Goal: Answer question/provide support

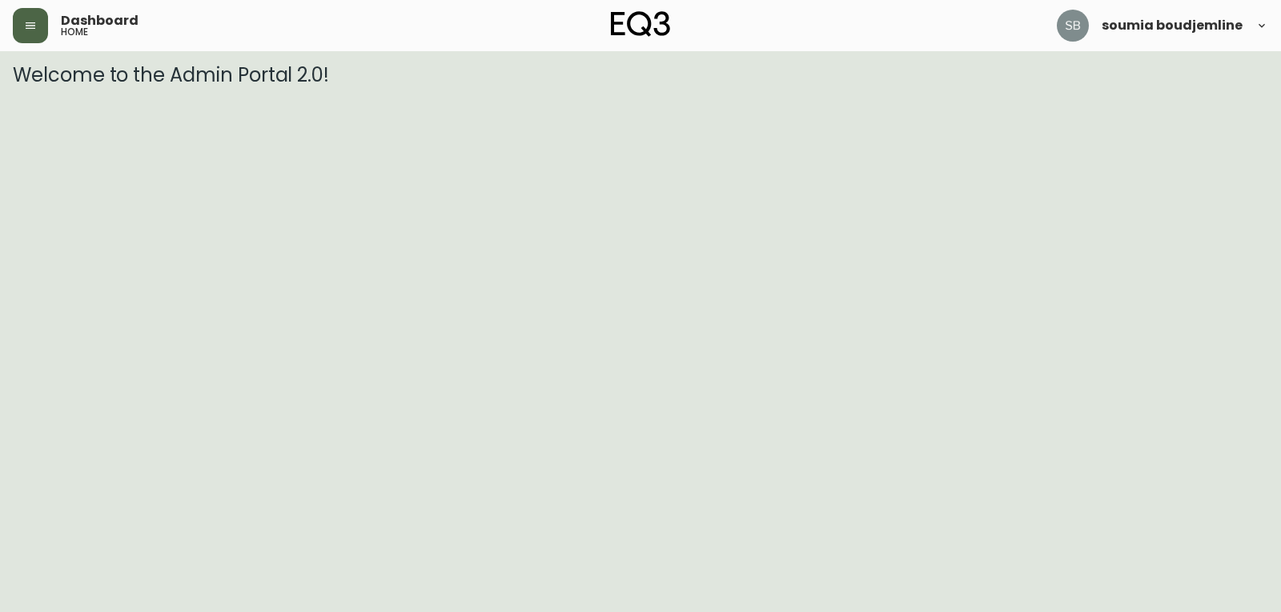
click at [25, 25] on icon "button" at bounding box center [30, 25] width 13 height 13
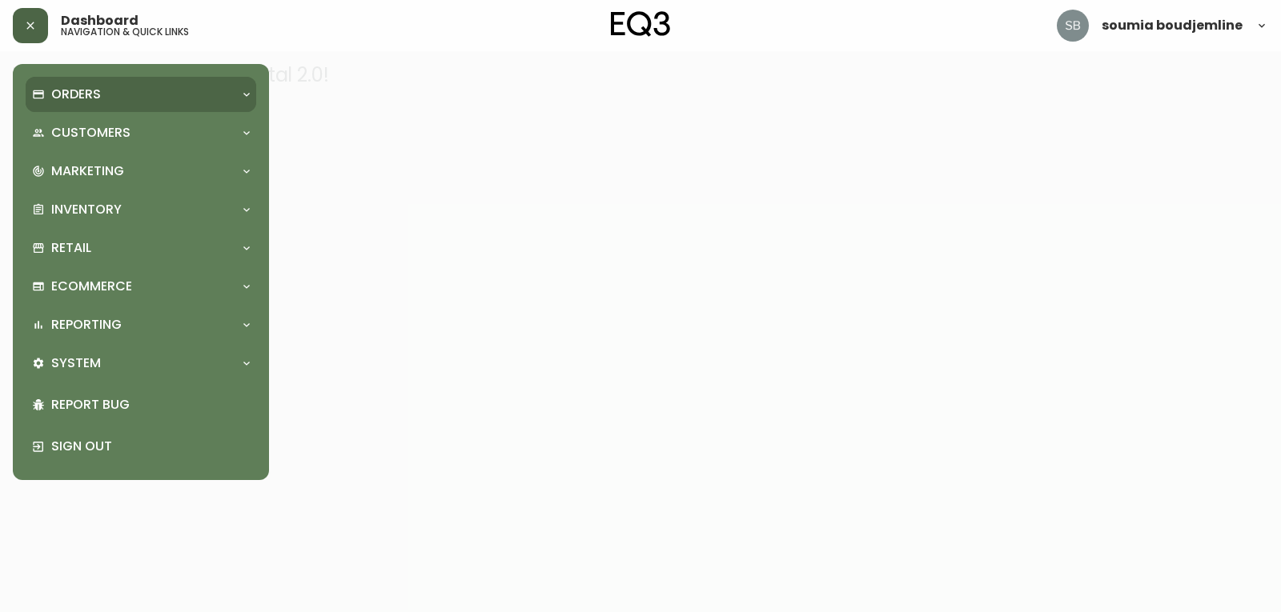
click at [86, 87] on p "Orders" at bounding box center [76, 95] width 50 height 18
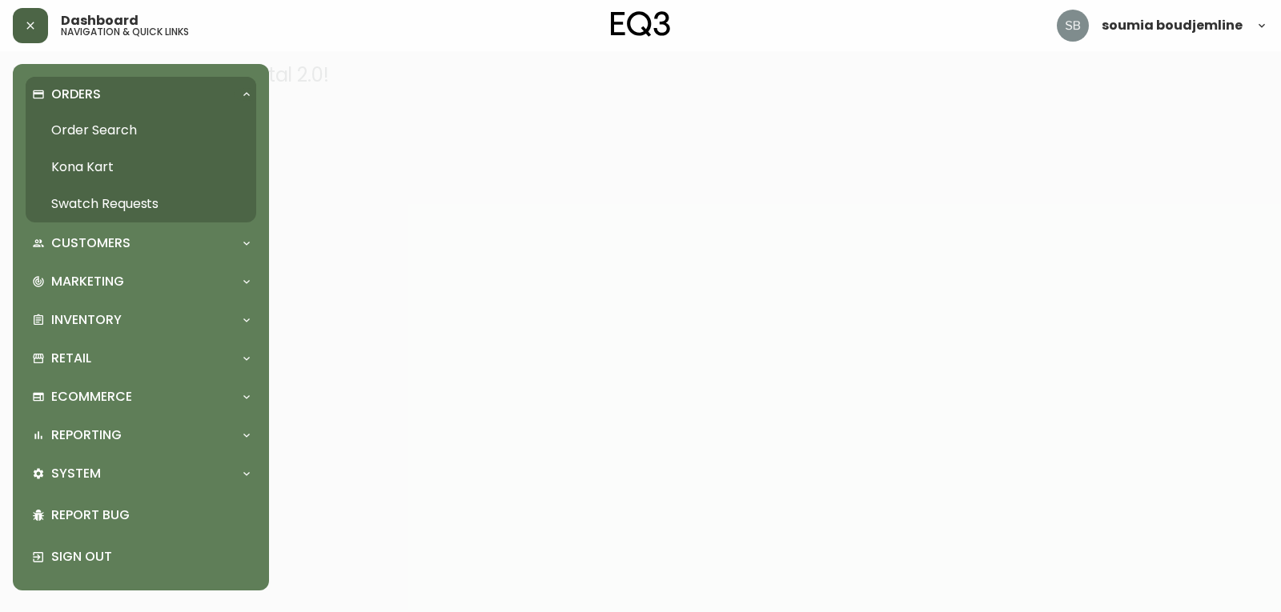
click at [102, 128] on link "Order Search" at bounding box center [141, 130] width 231 height 37
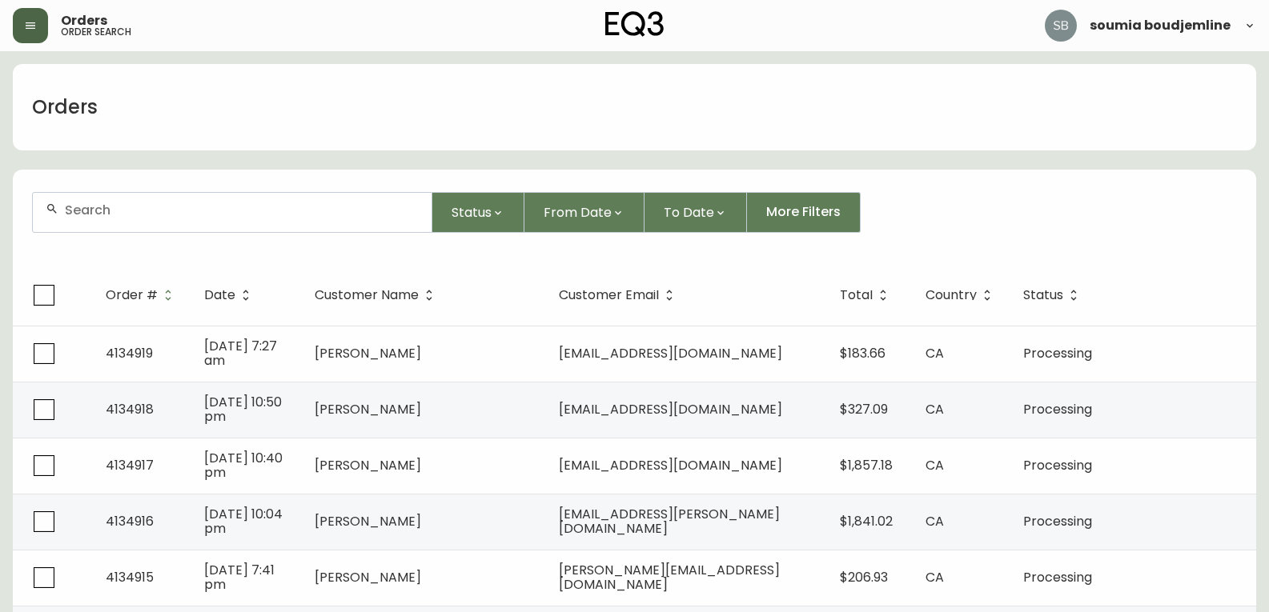
click at [102, 212] on input "text" at bounding box center [242, 210] width 354 height 15
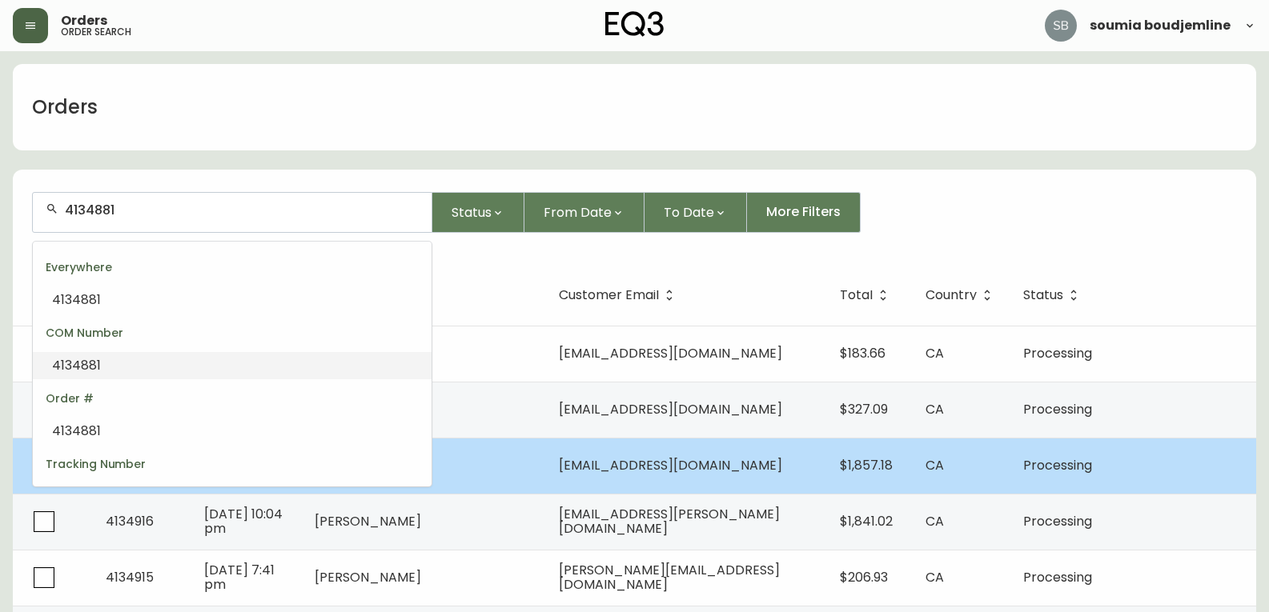
type input "4134881"
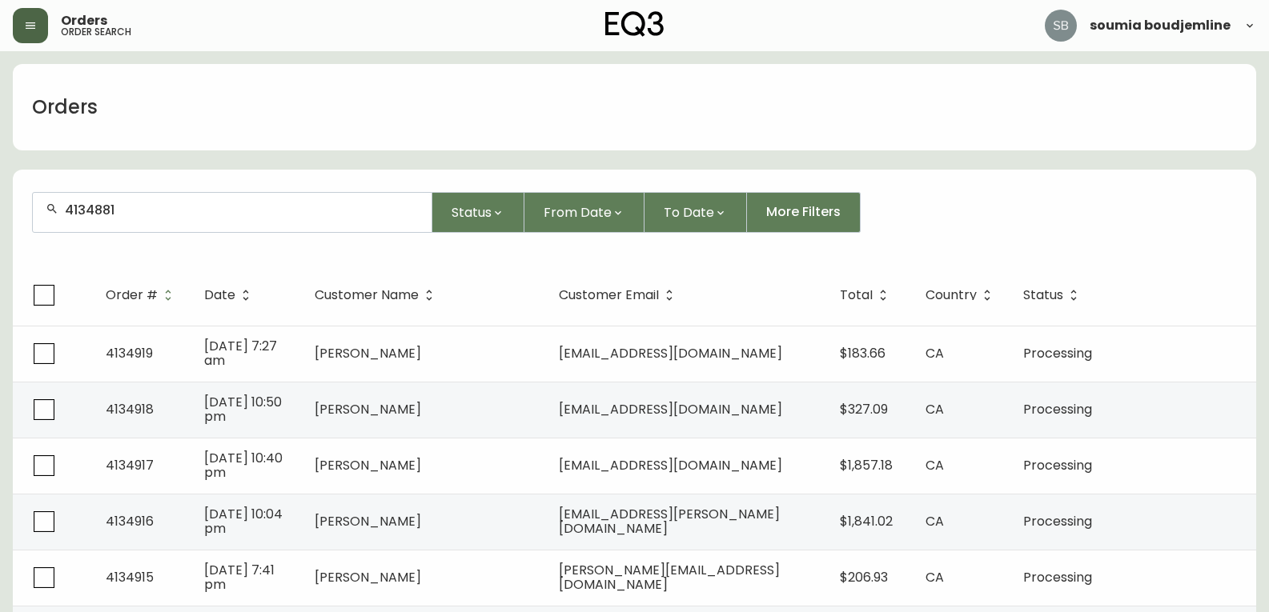
click at [135, 216] on input "4134881" at bounding box center [242, 210] width 354 height 15
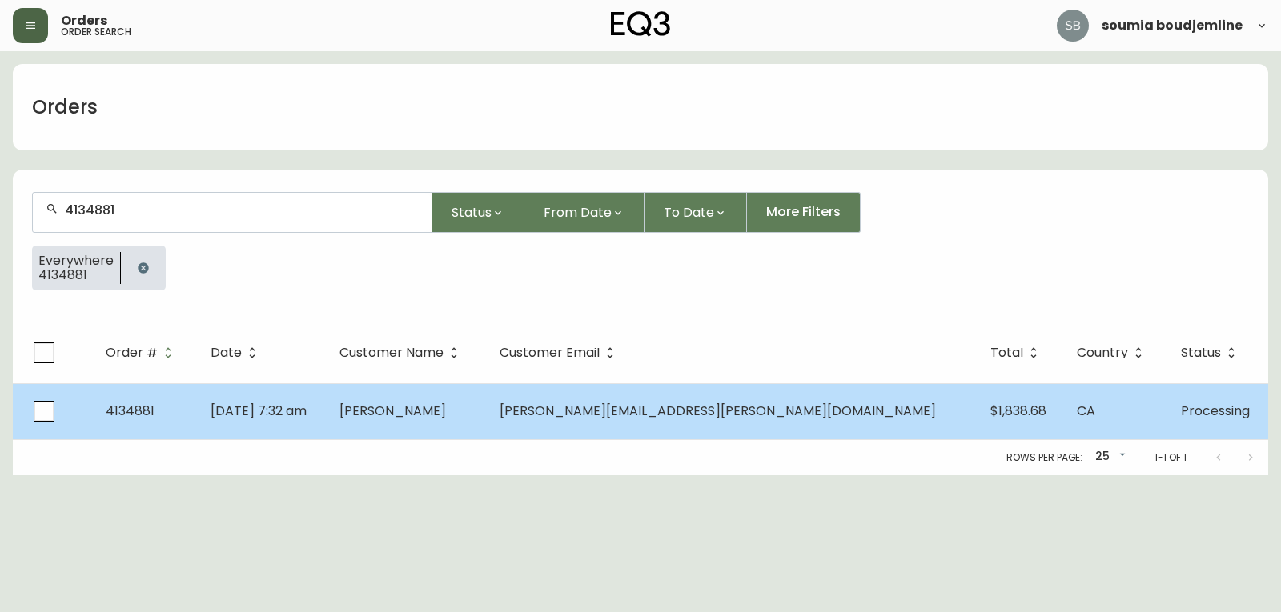
click at [446, 415] on span "[PERSON_NAME]" at bounding box center [392, 411] width 106 height 18
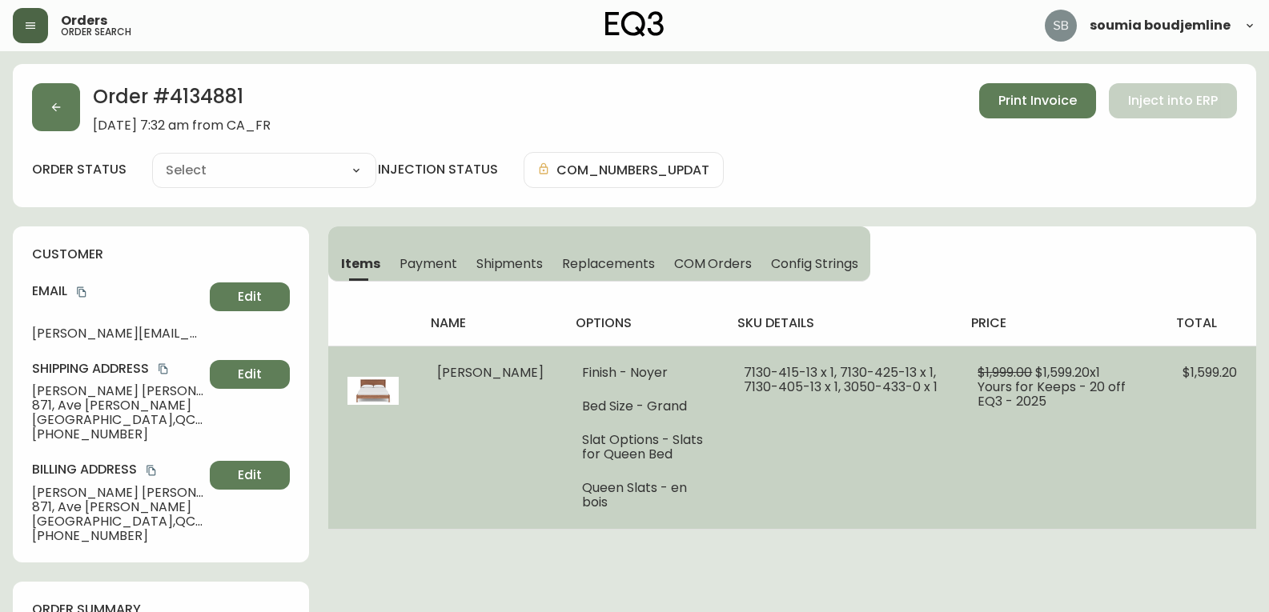
type input "Processing"
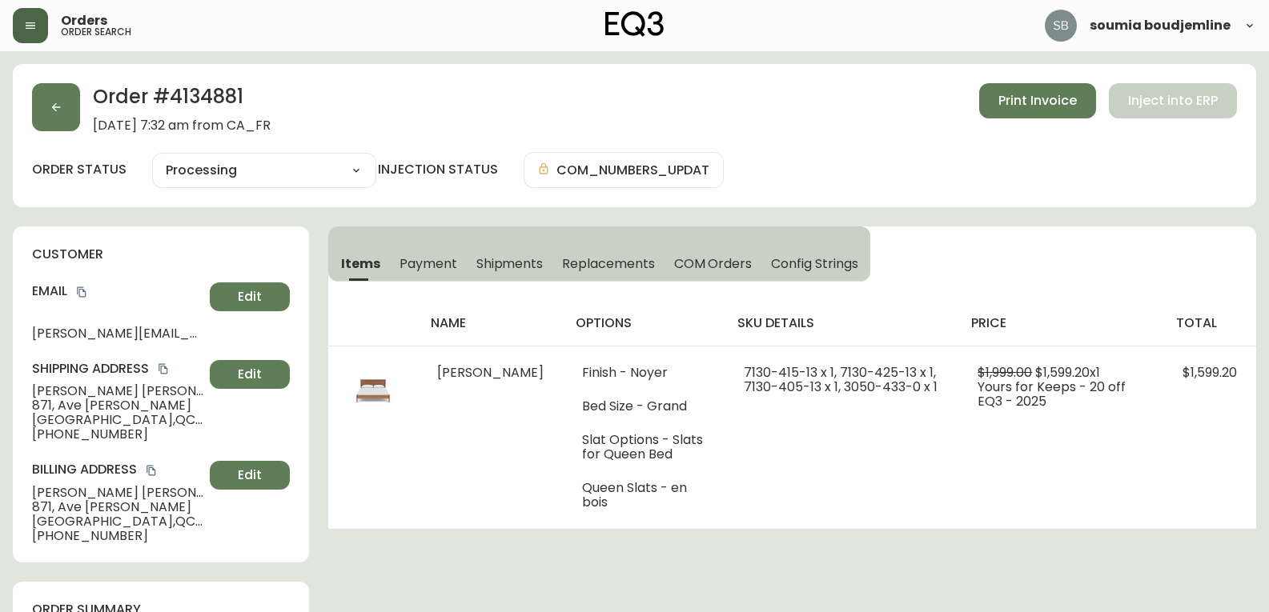
select select "PROCESSING"
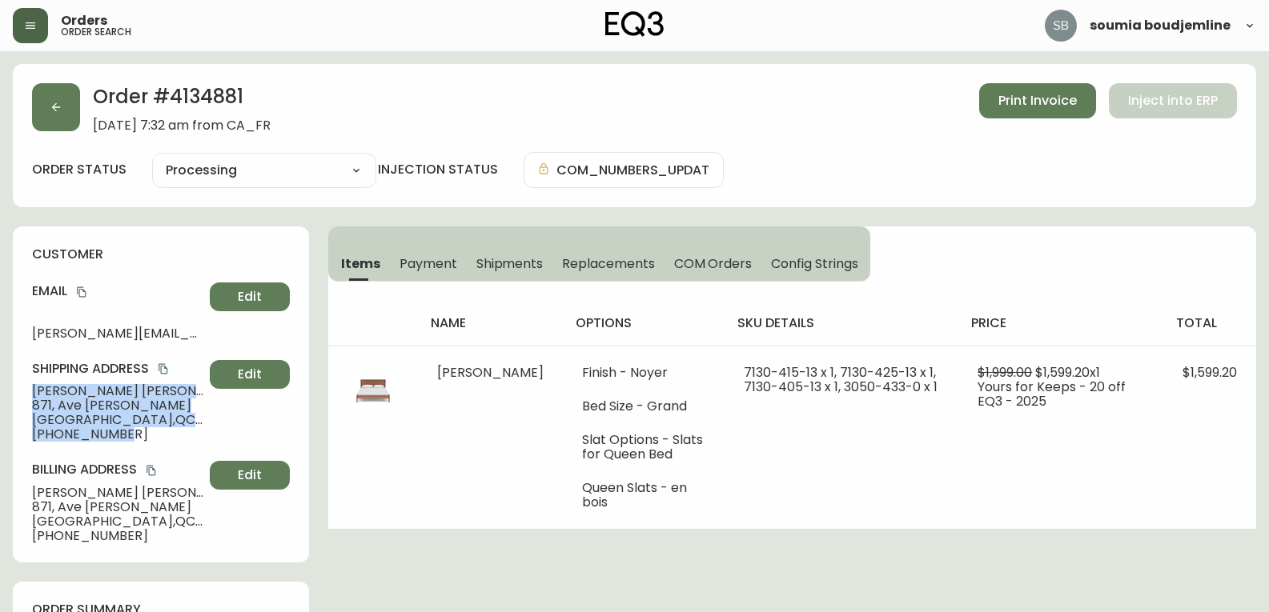
drag, startPoint x: 127, startPoint y: 439, endPoint x: 32, endPoint y: 392, distance: 105.3
click at [32, 393] on div "Shipping Address [PERSON_NAME][STREET_ADDRESS][PERSON_NAME] [PHONE_NUMBER] Edit" at bounding box center [161, 401] width 258 height 82
copy div "[PERSON_NAME] [STREET_ADDRESS][PERSON_NAME] [PHONE_NUMBER]"
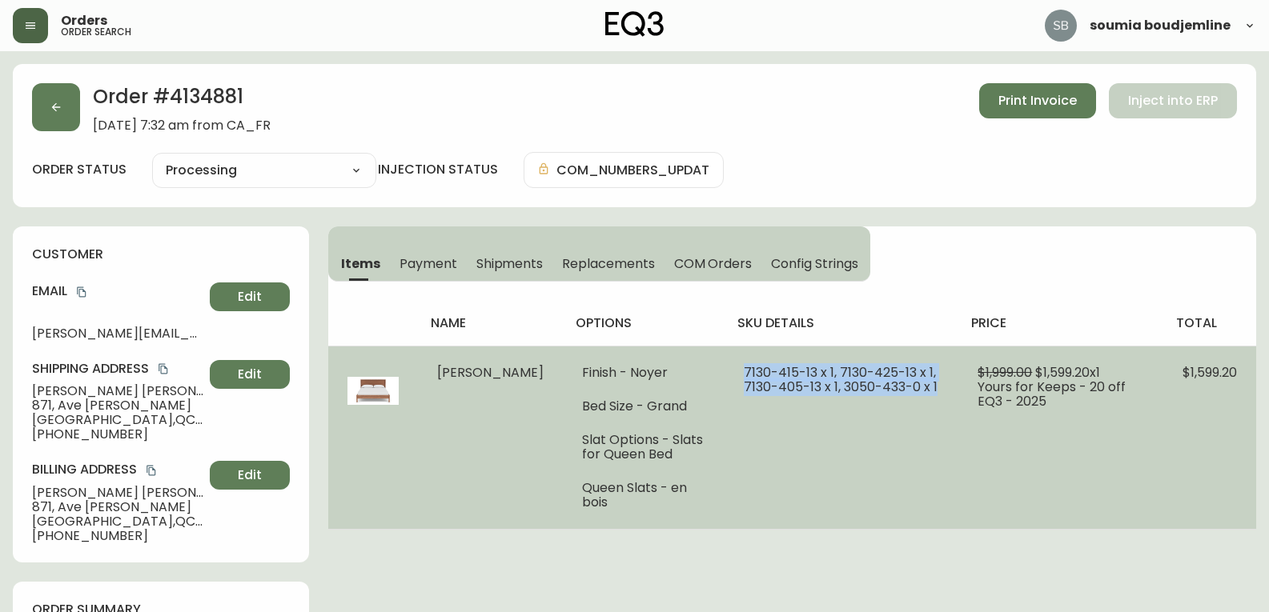
drag, startPoint x: 910, startPoint y: 387, endPoint x: 687, endPoint y: 370, distance: 223.2
click at [725, 370] on td "7130-415-13 x 1, 7130-425-13 x 1, 7130-405-13 x 1, 3050-433-0 x 1" at bounding box center [842, 437] width 234 height 183
copy span "7130-415-13 x 1, 7130-425-13 x 1, 7130-405-13 x 1, 3050-433-0 x 1"
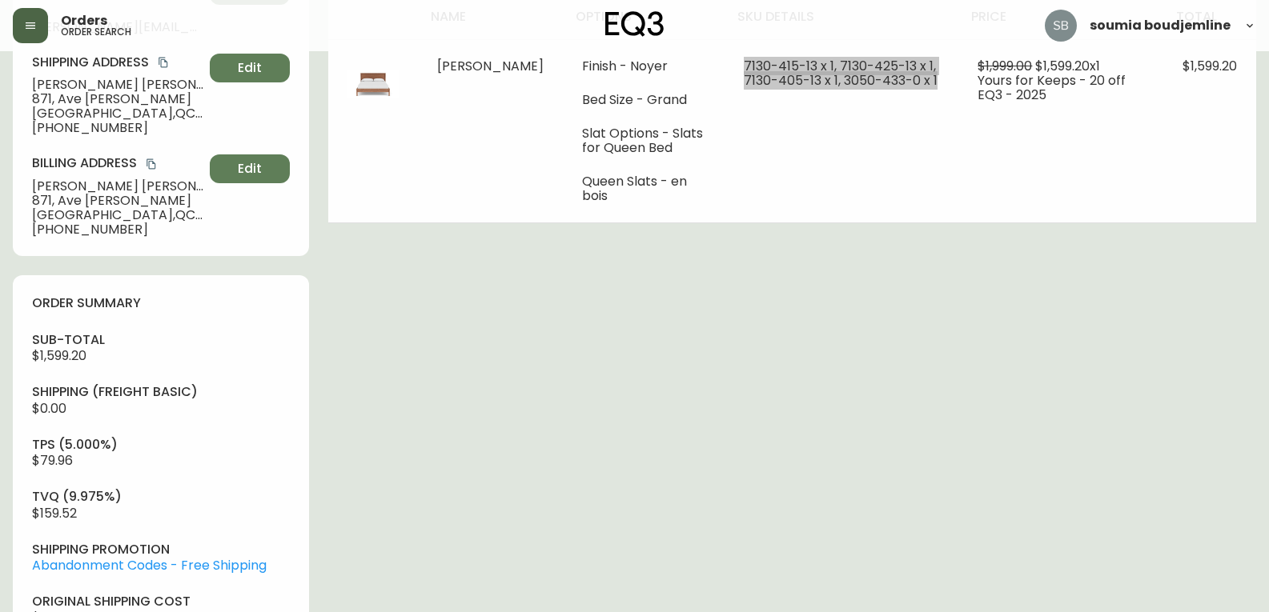
scroll to position [320, 0]
